Goal: Navigation & Orientation: Find specific page/section

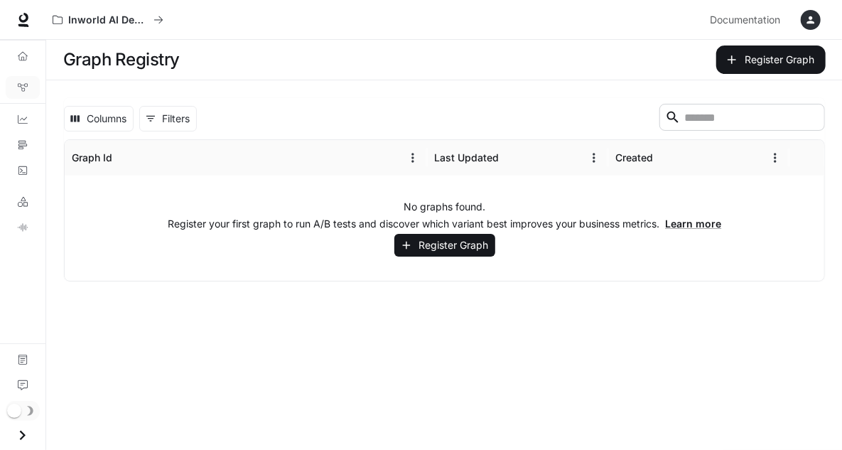
click at [17, 130] on li "Dashboards" at bounding box center [22, 120] width 45 height 26
click at [22, 140] on icon "Traces" at bounding box center [23, 145] width 10 height 10
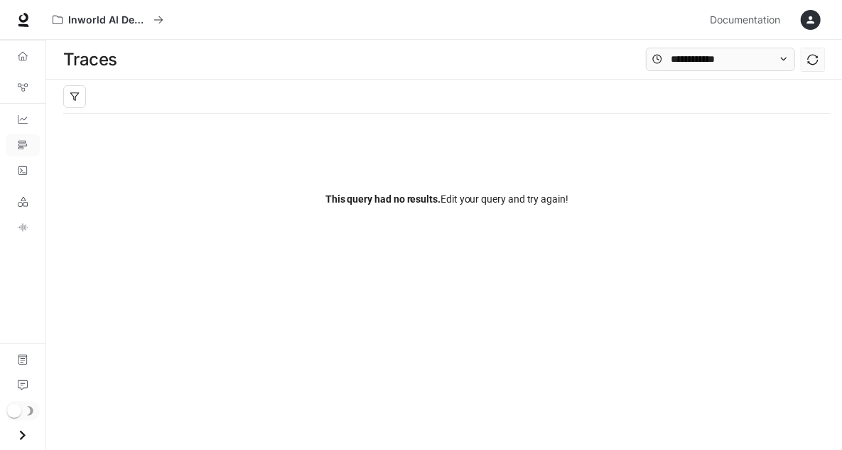
click at [472, 85] on div at bounding box center [446, 97] width 767 height 34
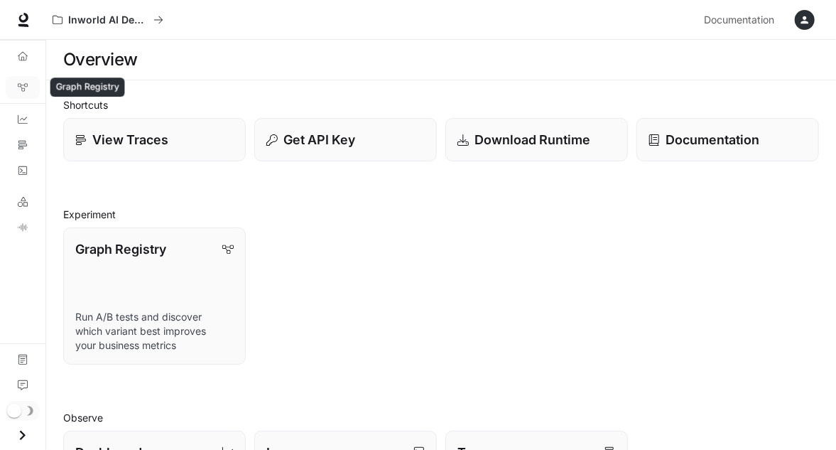
click at [19, 94] on link "Graph Registry" at bounding box center [23, 87] width 34 height 23
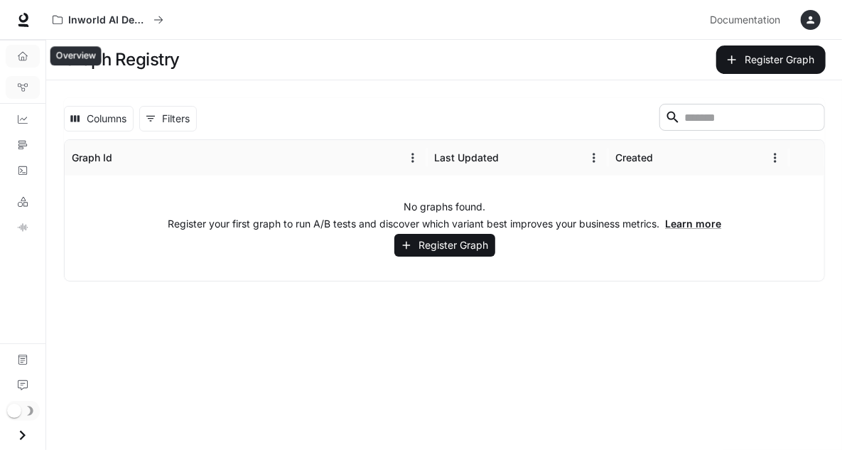
click at [26, 64] on link "Overview" at bounding box center [23, 56] width 34 height 23
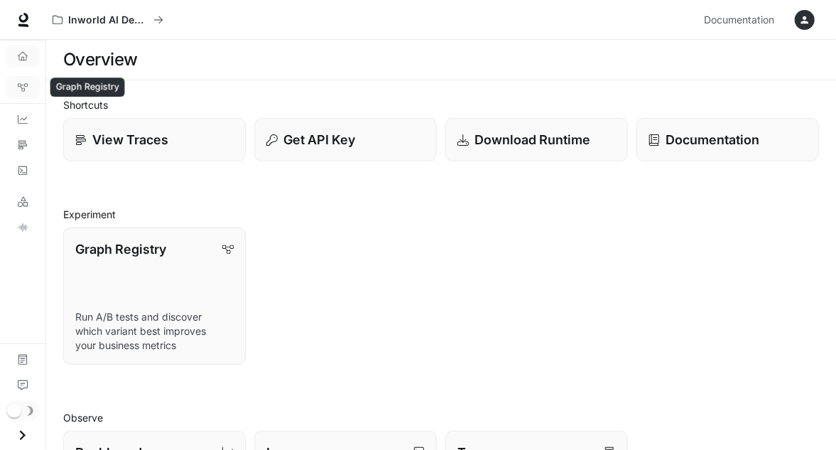
click at [14, 96] on link "Graph Registry" at bounding box center [23, 87] width 34 height 23
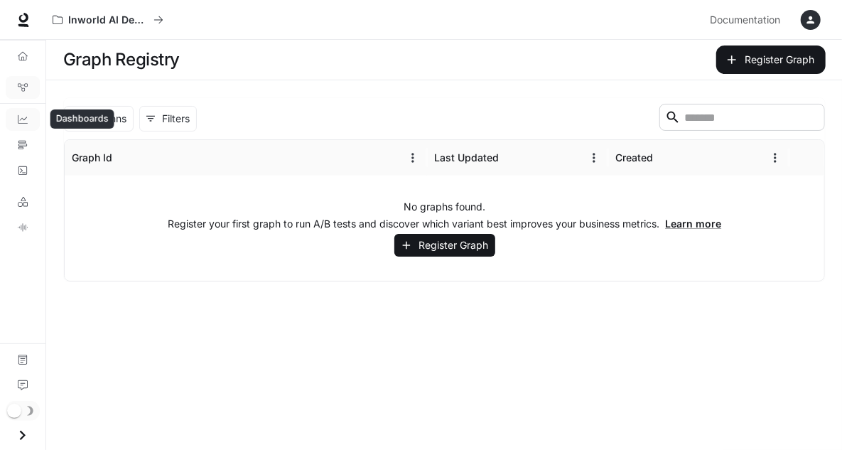
click at [10, 113] on link "Dashboards" at bounding box center [23, 119] width 34 height 23
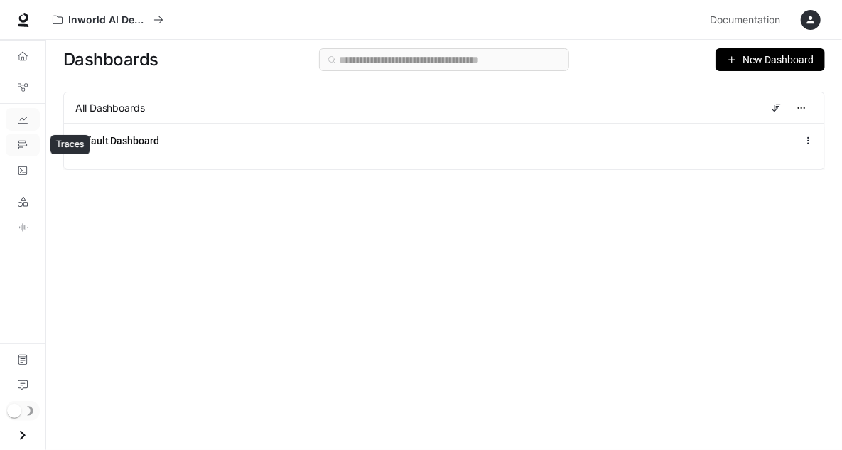
click at [27, 137] on link "Traces" at bounding box center [23, 145] width 34 height 23
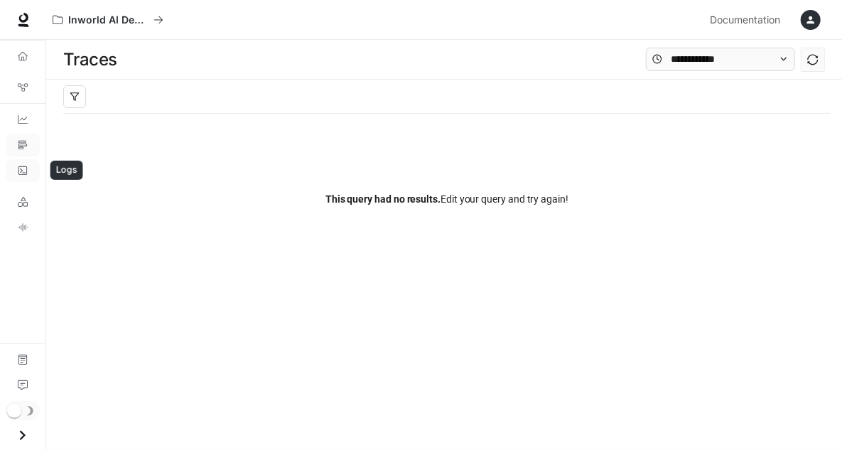
click at [18, 168] on icon "Logs" at bounding box center [22, 170] width 9 height 9
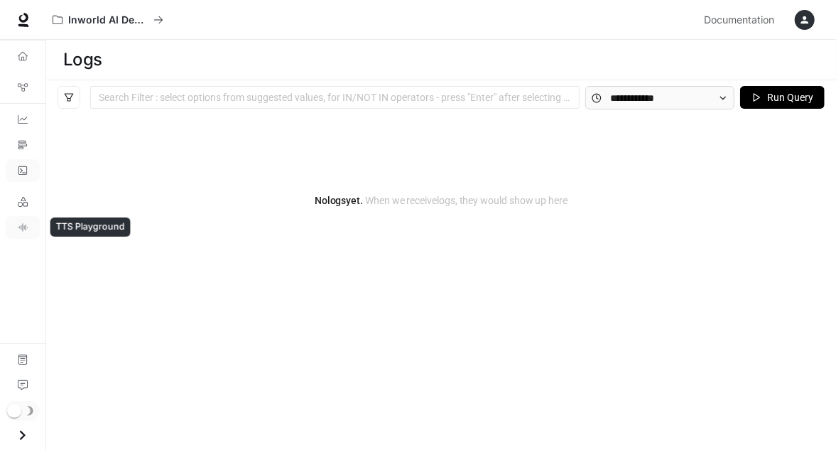
click at [17, 217] on link "TTS Playground" at bounding box center [23, 227] width 34 height 23
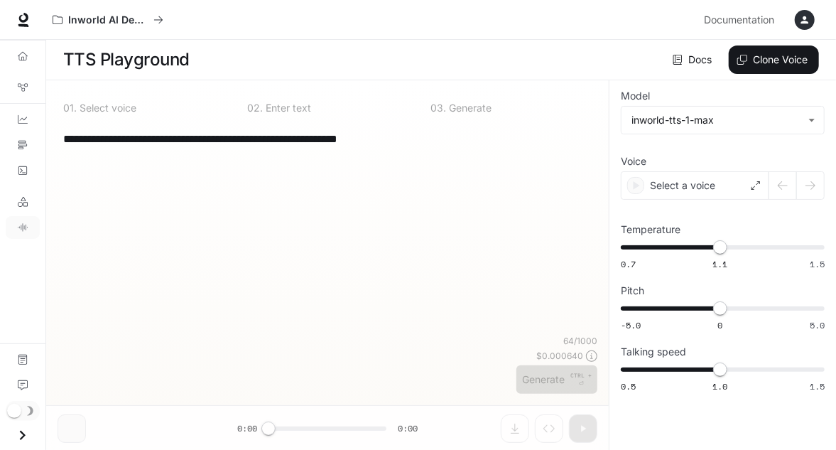
click at [18, 249] on div "Overview Graph Registry Dashboards Traces Logs LLM Playground TTS Playground Do…" at bounding box center [22, 245] width 45 height 410
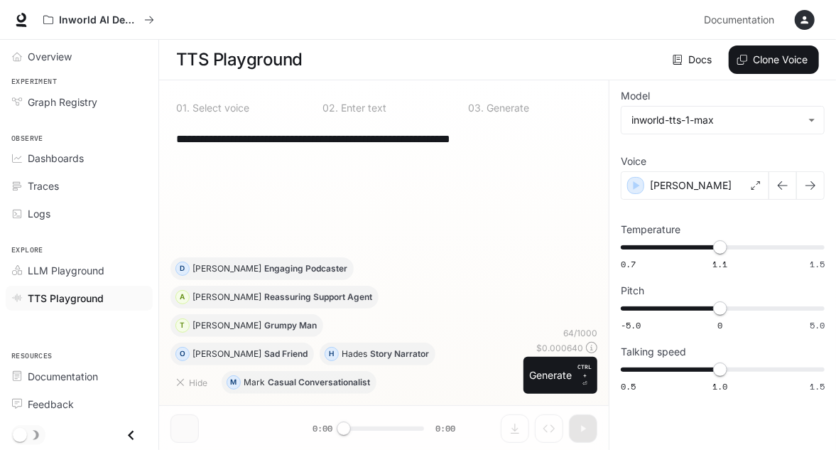
click at [315, 192] on div "**********" at bounding box center [383, 189] width 427 height 136
